Goal: Task Accomplishment & Management: Manage account settings

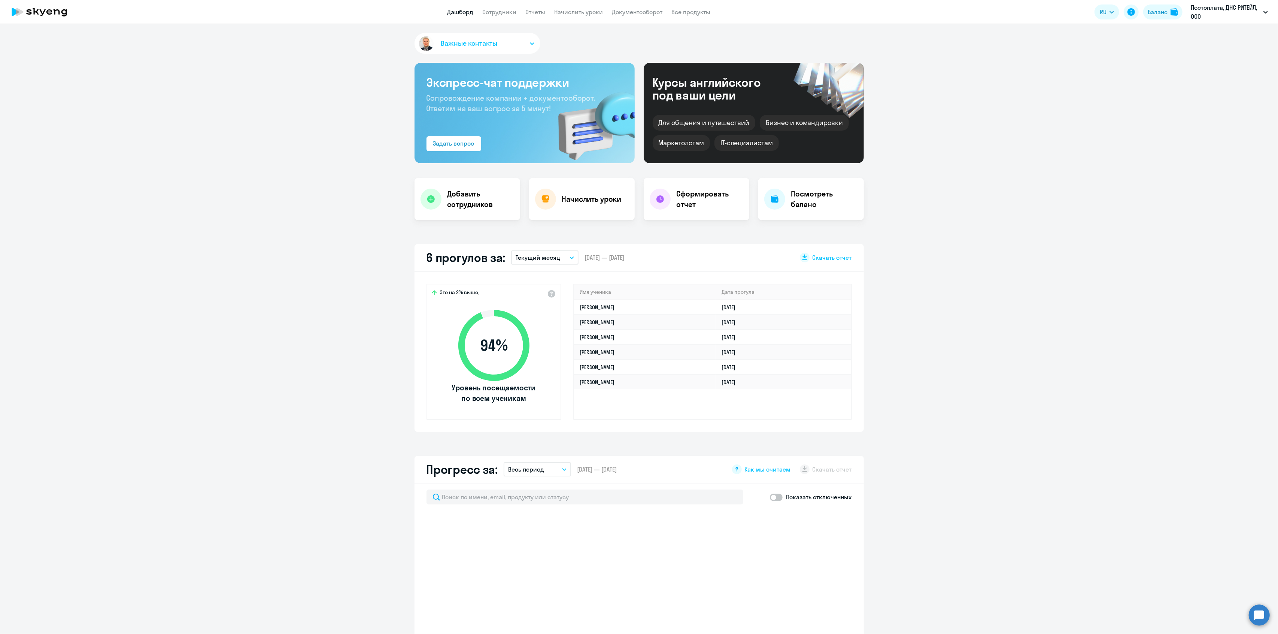
click at [929, 301] on app-truancy-attendance-dashboard "6 прогулов за: Текущий месяц – [DATE] — [DATE] Скачать отчет Это на 2% выше, 94…" at bounding box center [639, 338] width 1278 height 188
click at [1184, 88] on li "Постоплата, ДНС РИТЕЙЛ, ООО" at bounding box center [1217, 91] width 110 height 19
click at [500, 7] on app-menu-item-link "Сотрудники" at bounding box center [500, 11] width 34 height 9
click at [500, 16] on app-menu-item-link "Сотрудники" at bounding box center [500, 11] width 34 height 9
click at [501, 10] on link "Сотрудники" at bounding box center [500, 11] width 34 height 7
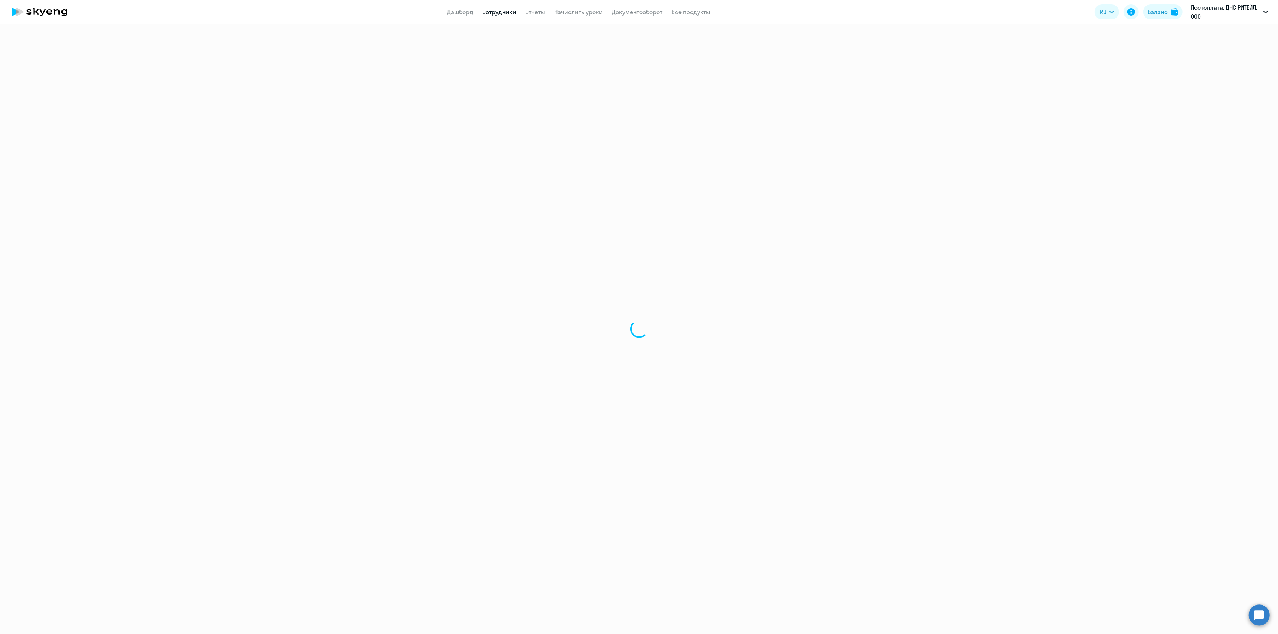
select select "30"
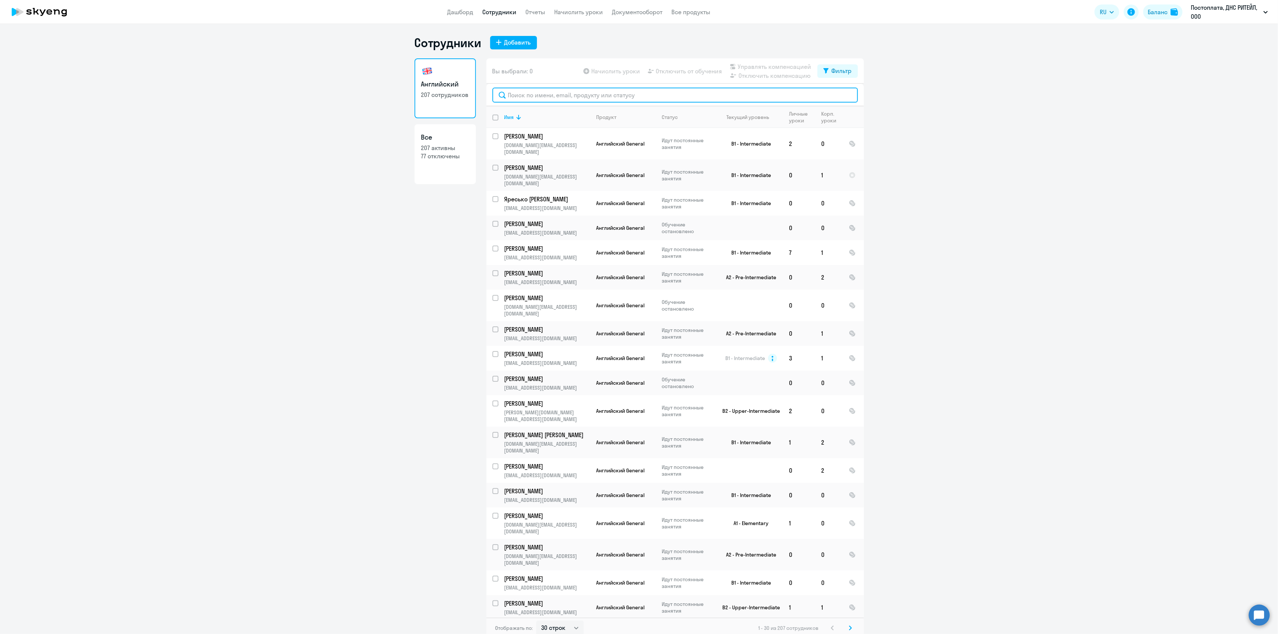
click at [558, 95] on input "text" at bounding box center [674, 95] width 365 height 15
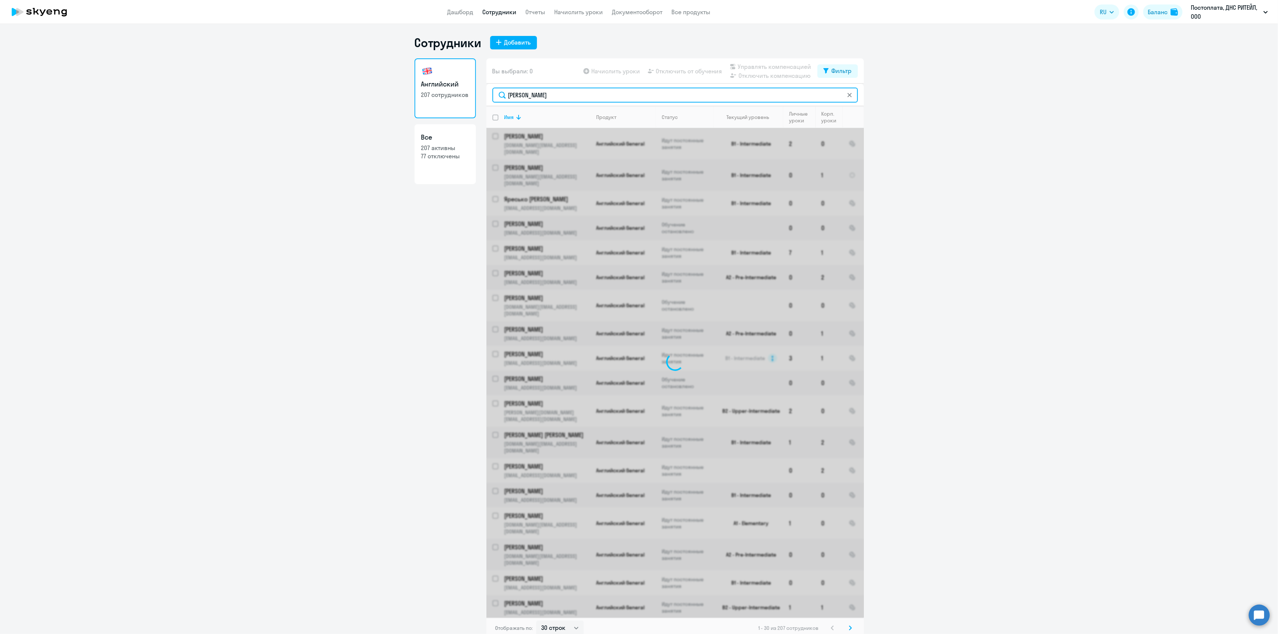
type input "[PERSON_NAME]"
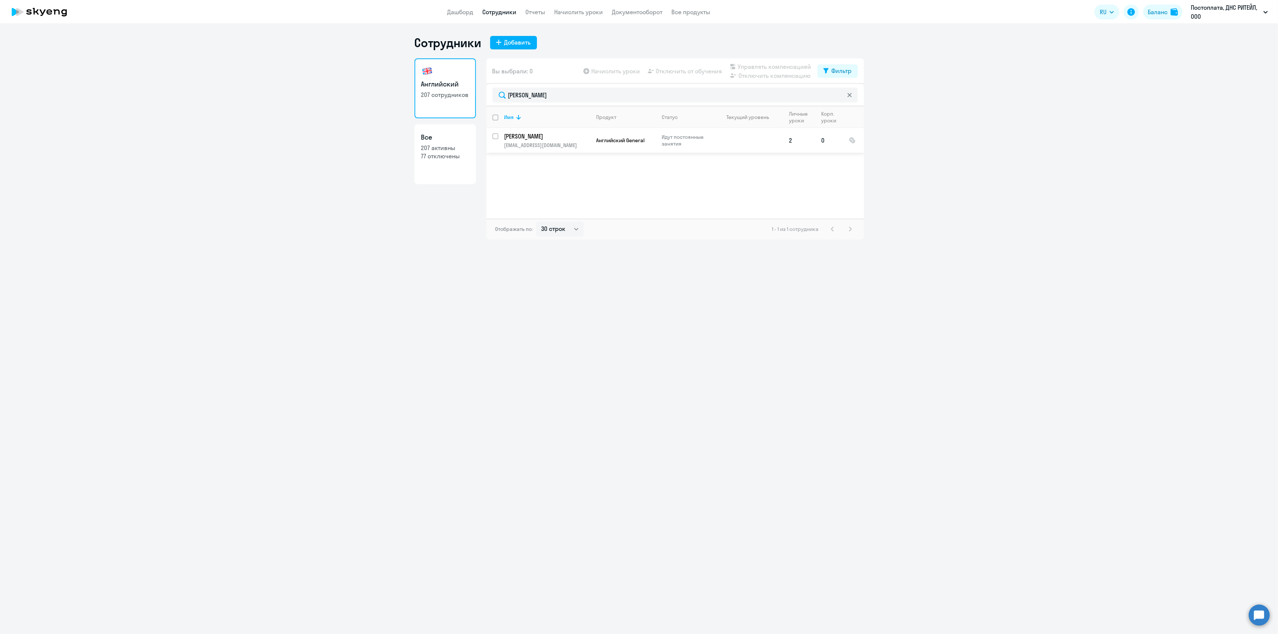
click at [494, 136] on input "select row 20691734" at bounding box center [499, 140] width 15 height 15
checkbox input "true"
click at [761, 65] on span "Управлять компенсацией" at bounding box center [774, 66] width 73 height 9
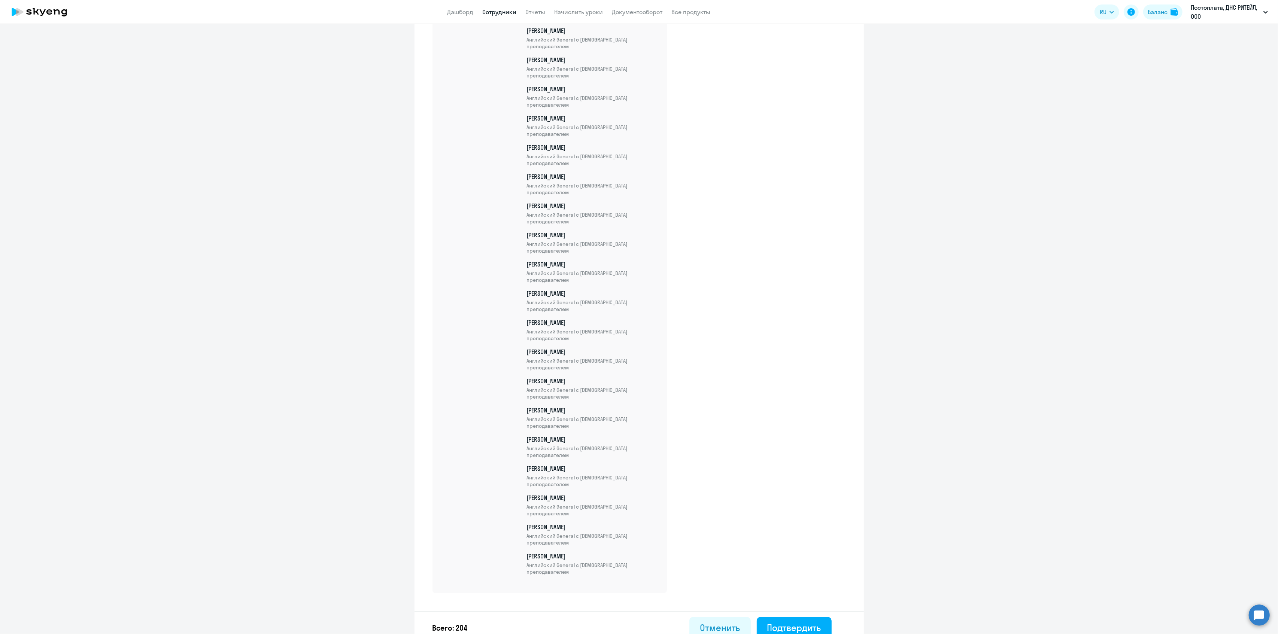
scroll to position [5601, 0]
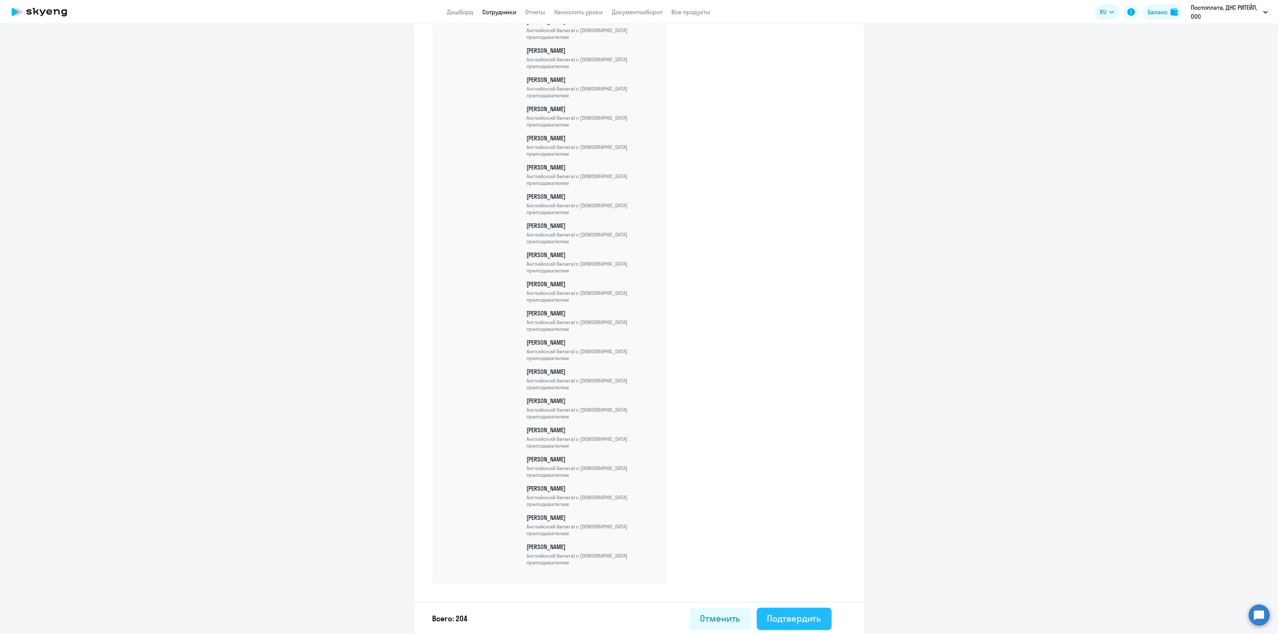
click at [789, 617] on div "Подтвердить" at bounding box center [794, 619] width 54 height 12
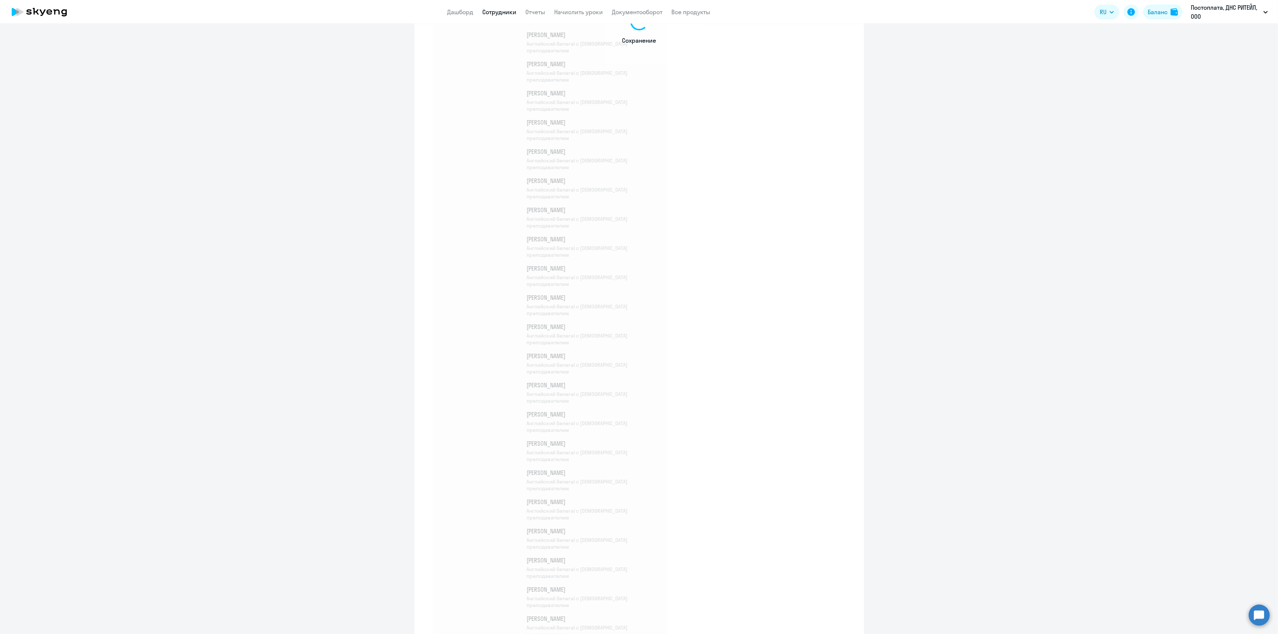
scroll to position [2724, 0]
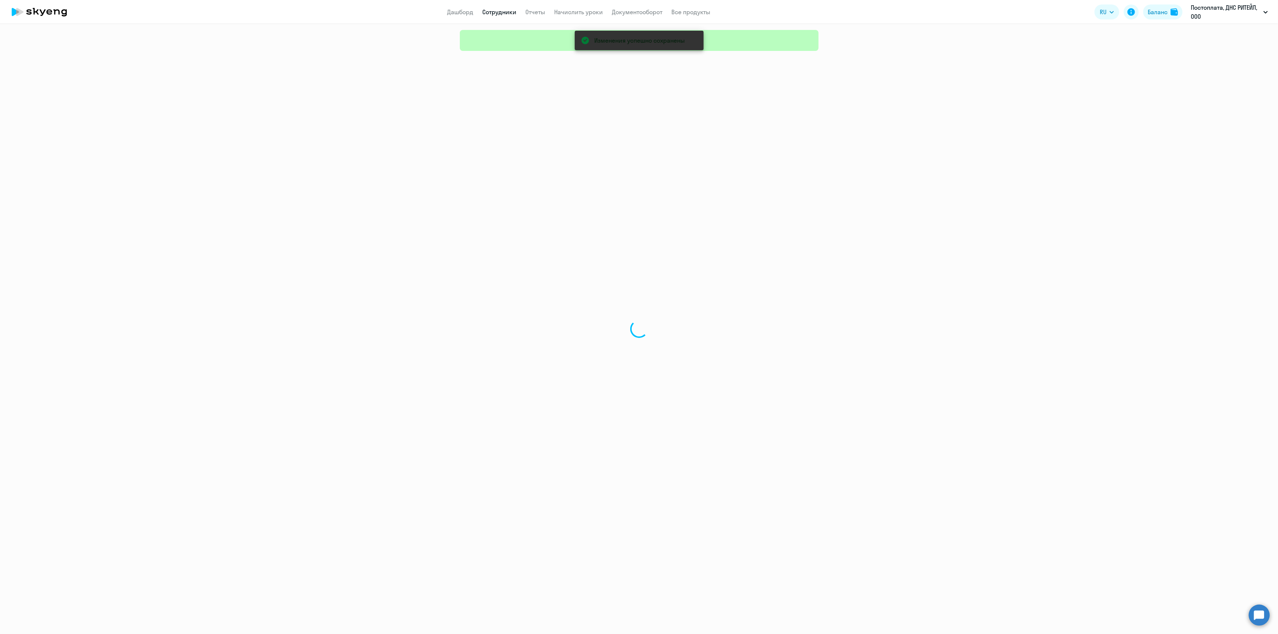
select select "30"
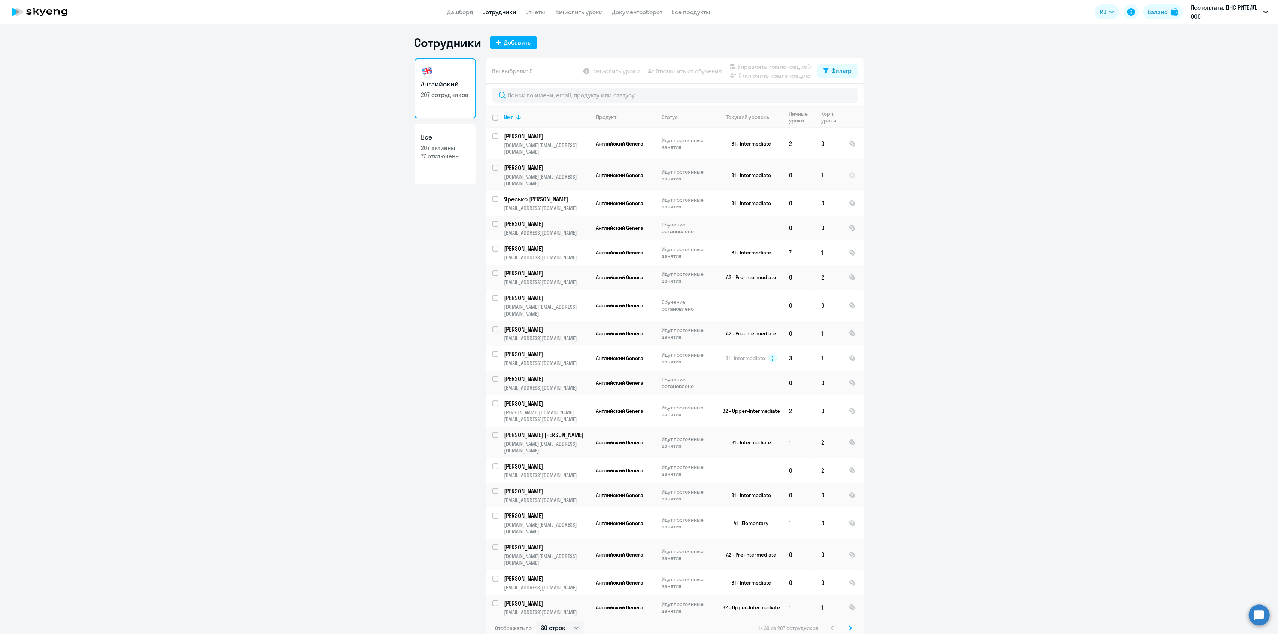
click at [959, 195] on ng-component "Сотрудники Добавить Английский 207 сотрудников Все 207 активны 77 отключены Вы …" at bounding box center [639, 337] width 1278 height 604
click at [583, 94] on input "text" at bounding box center [674, 95] width 365 height 15
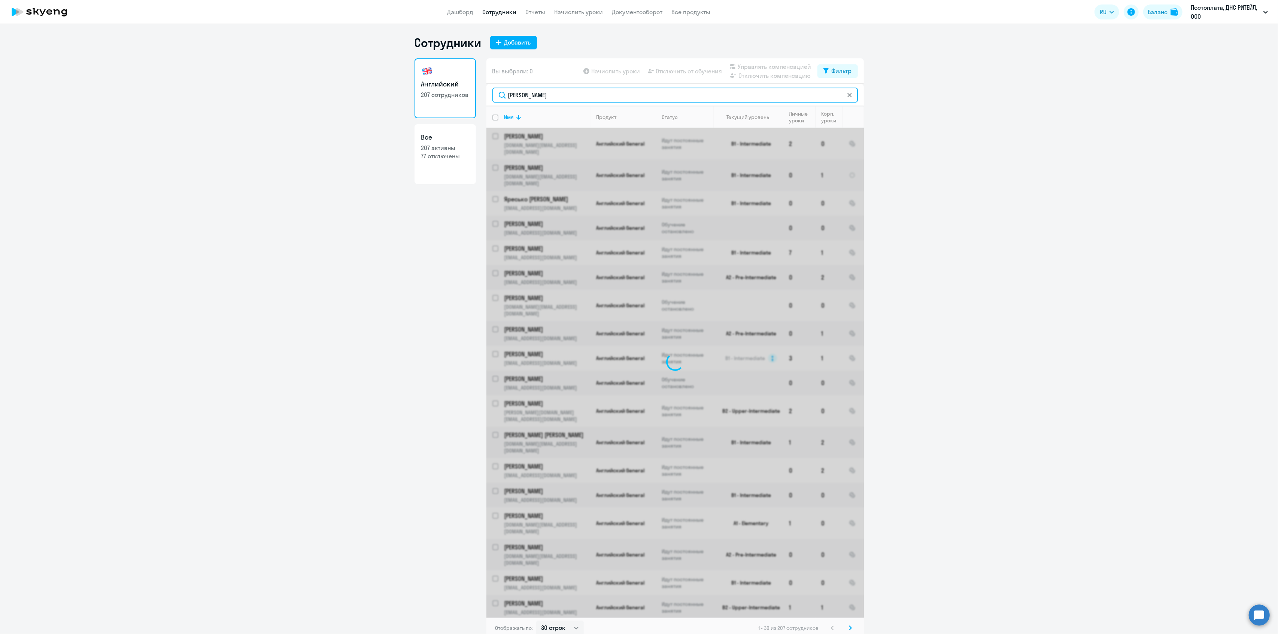
type input "[PERSON_NAME]"
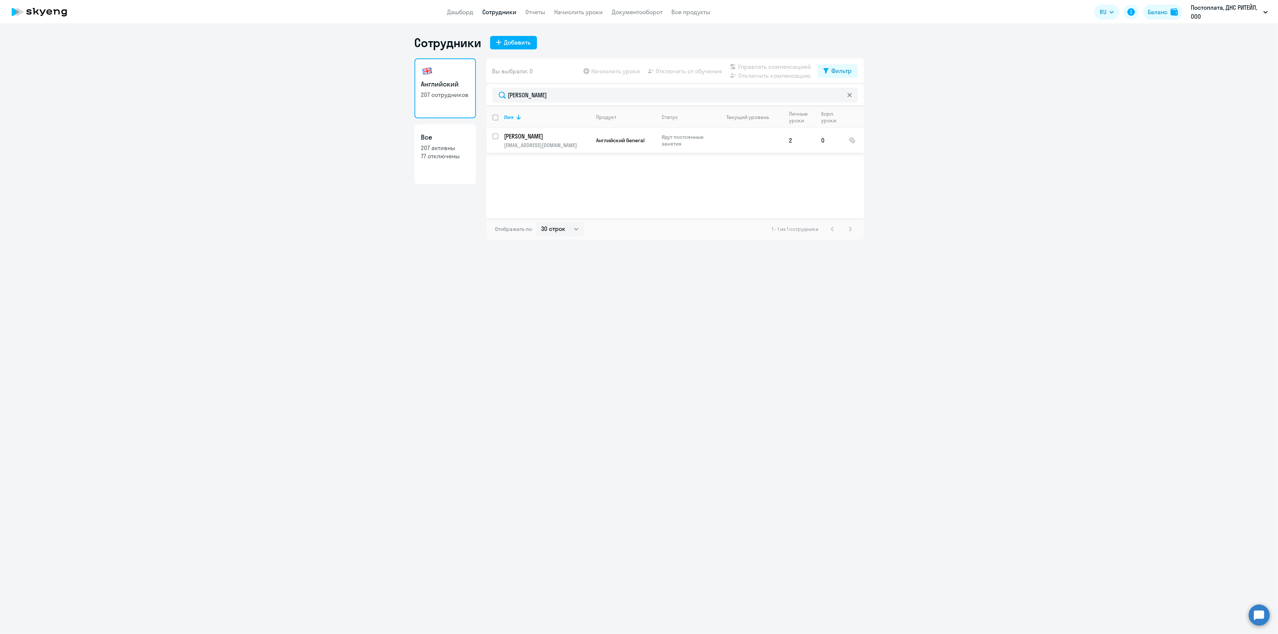
click at [538, 137] on p "[PERSON_NAME]" at bounding box center [546, 136] width 85 height 8
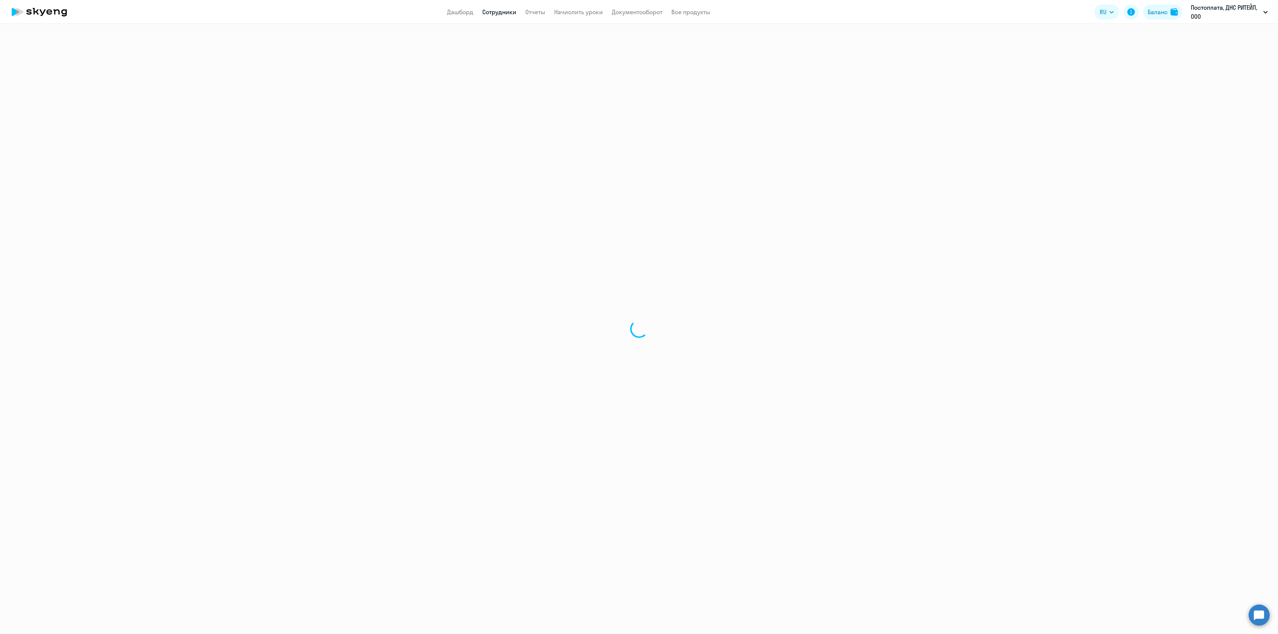
select select "english"
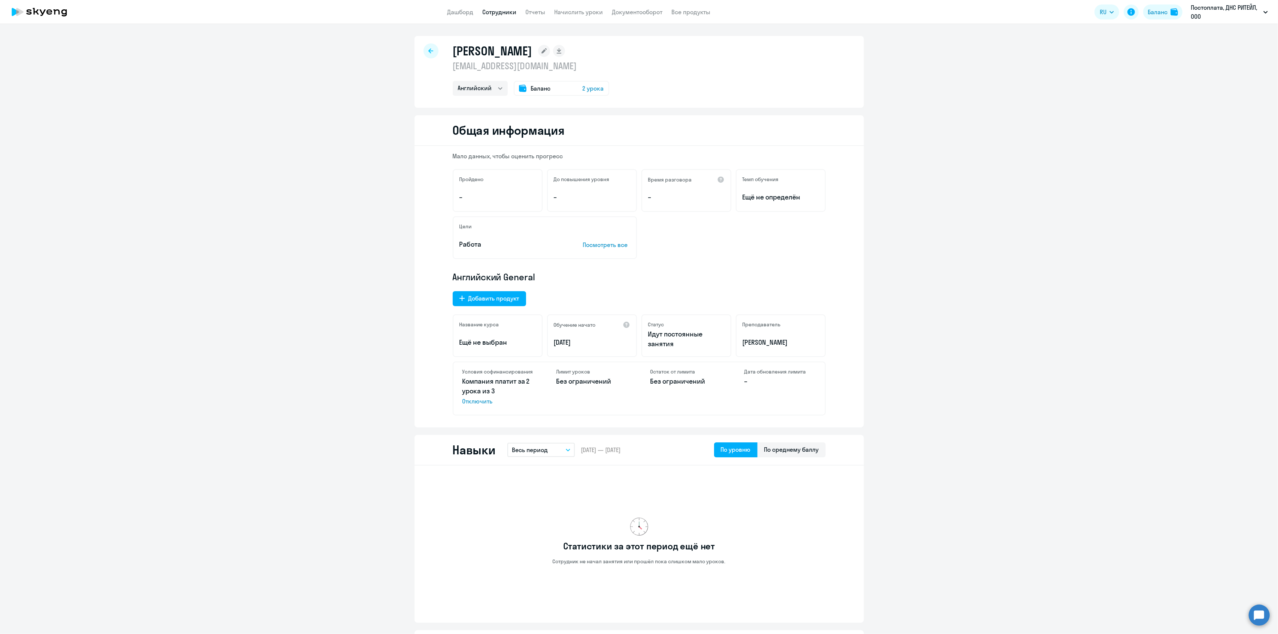
click at [25, 13] on icon at bounding box center [39, 12] width 66 height 19
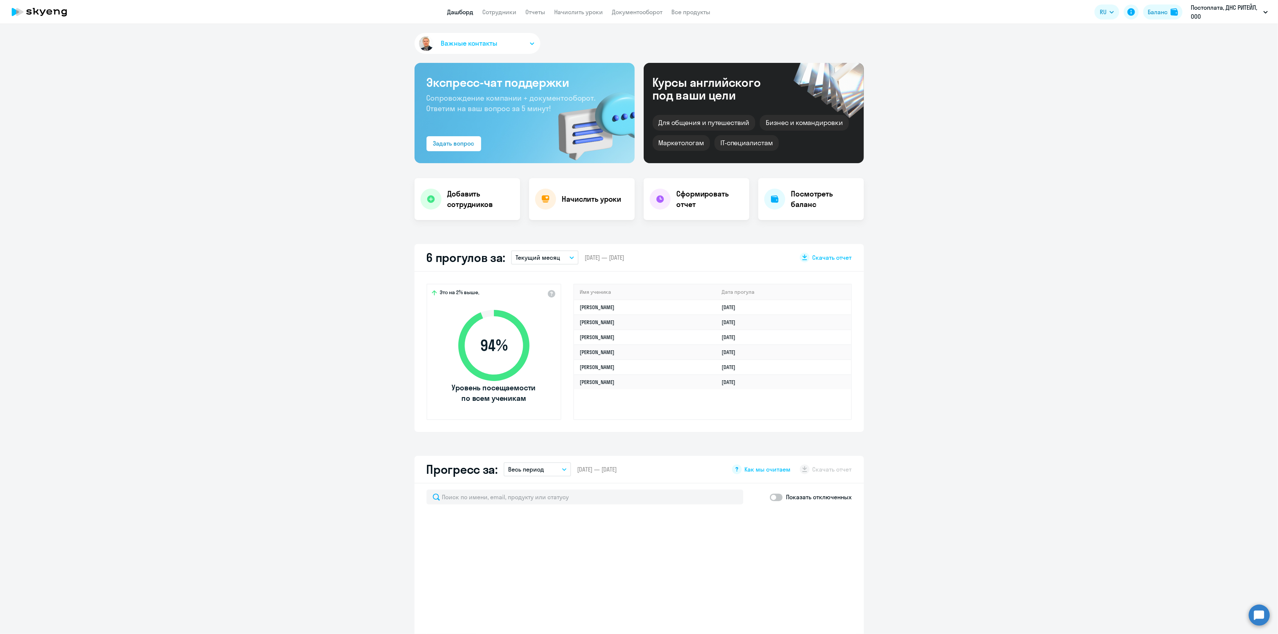
select select "30"
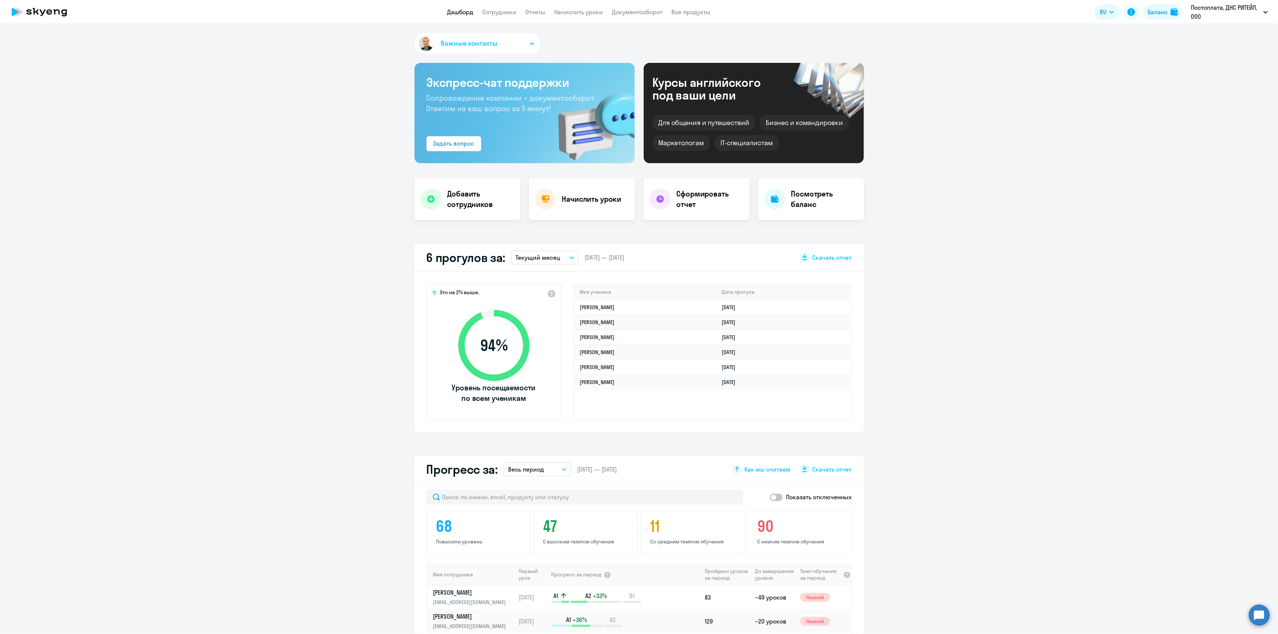
click at [1004, 365] on app-truancy-attendance-dashboard "6 прогулов за: Текущий месяц – [DATE] — [DATE] Скачать отчет Это на 2% выше, 94…" at bounding box center [639, 338] width 1278 height 188
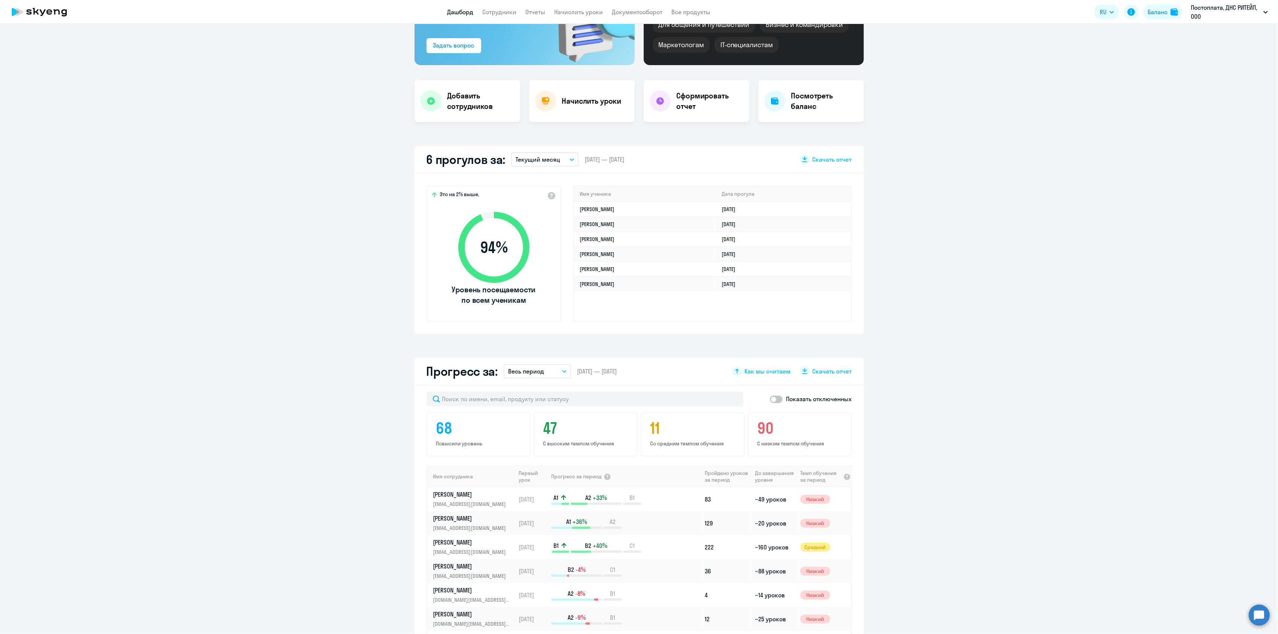
scroll to position [166, 0]
